Goal: Transaction & Acquisition: Purchase product/service

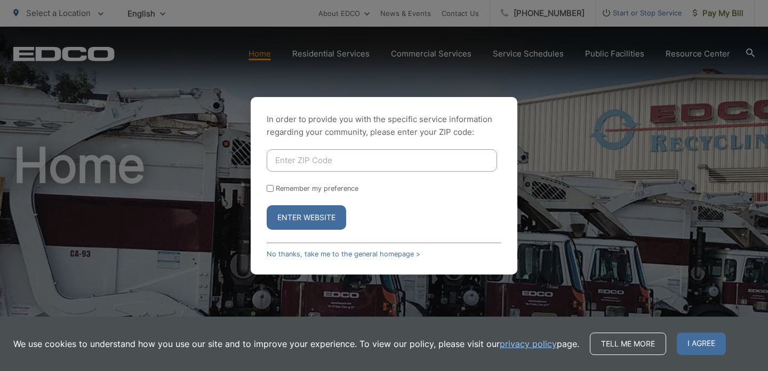
click at [298, 161] on input "Enter ZIP Code" at bounding box center [382, 160] width 230 height 22
type input "92078"
click at [281, 221] on button "Enter Website" at bounding box center [306, 217] width 79 height 25
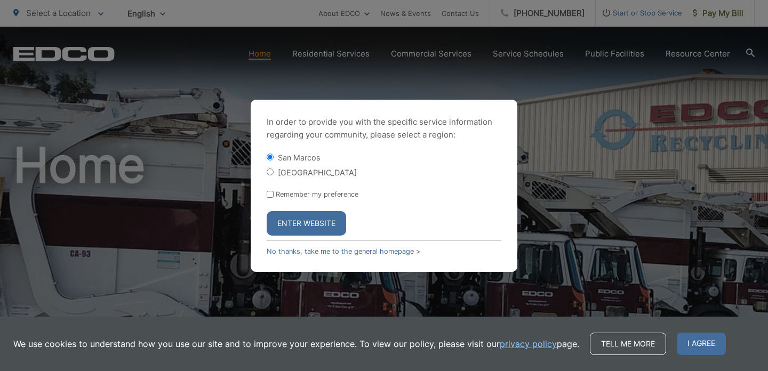
click at [283, 226] on button "Enter Website" at bounding box center [306, 223] width 79 height 25
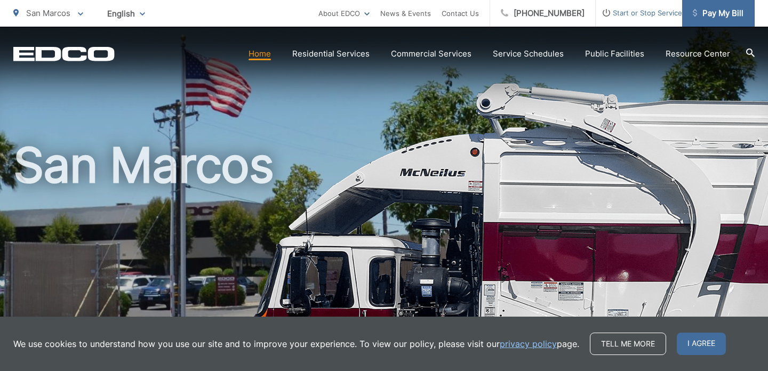
click at [711, 9] on span "Pay My Bill" at bounding box center [718, 13] width 51 height 13
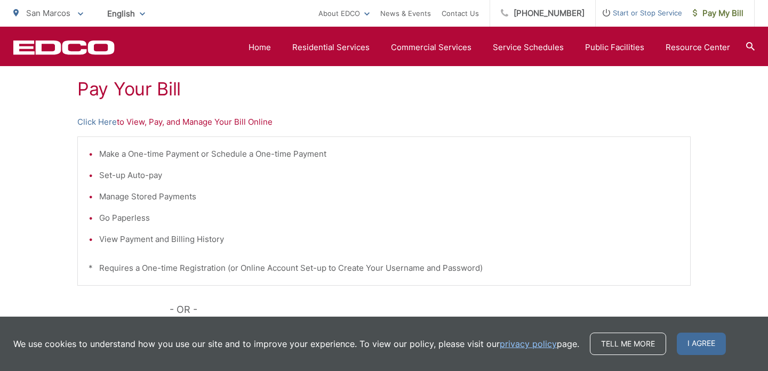
scroll to position [189, 0]
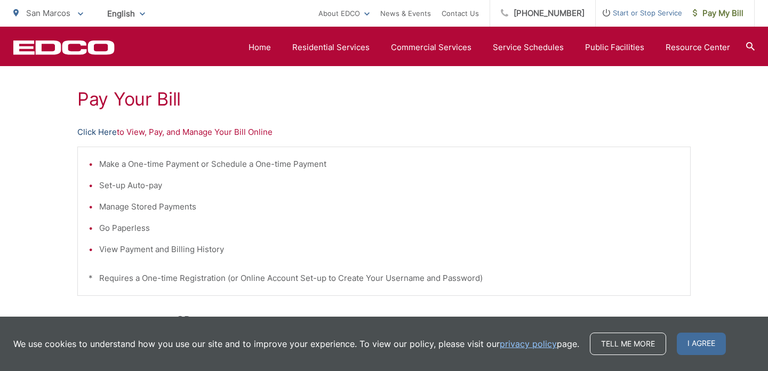
click at [90, 131] on link "Click Here" at bounding box center [96, 132] width 39 height 13
